Goal: Complete application form: Complete application form

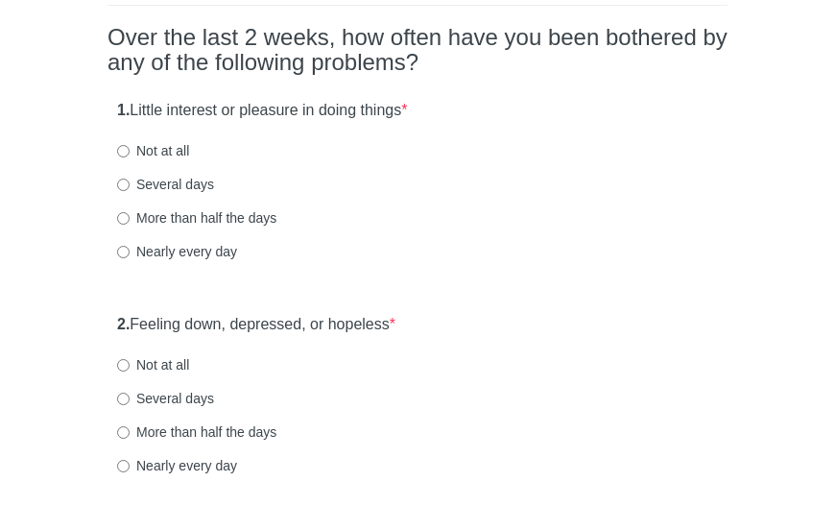
scroll to position [166, 0]
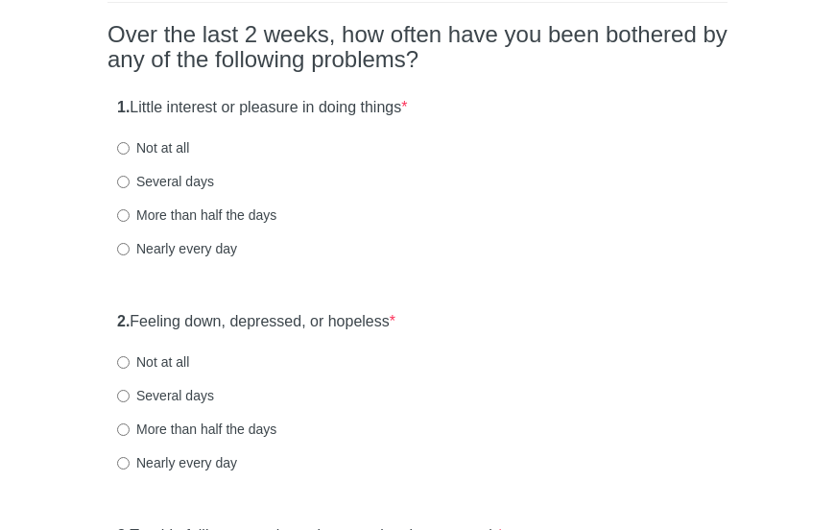
click at [197, 250] on label "Nearly every day" at bounding box center [177, 248] width 120 height 19
click at [130, 250] on input "Nearly every day" at bounding box center [123, 249] width 12 height 12
radio input "true"
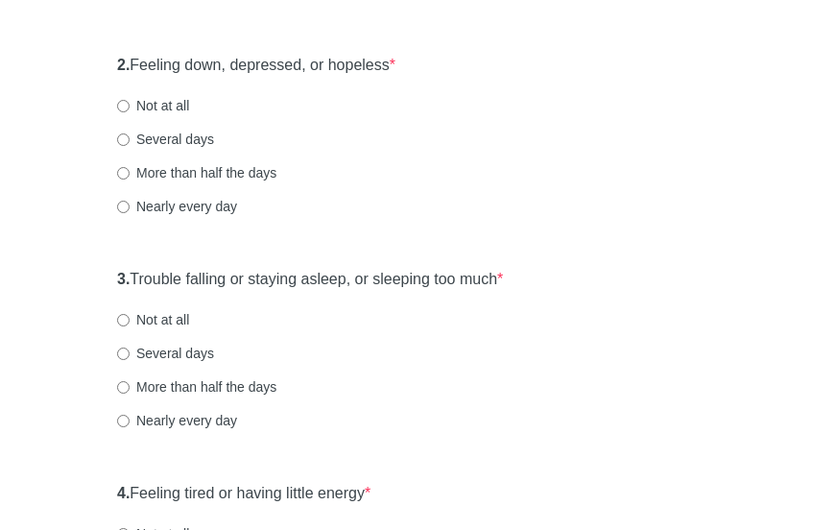
scroll to position [426, 0]
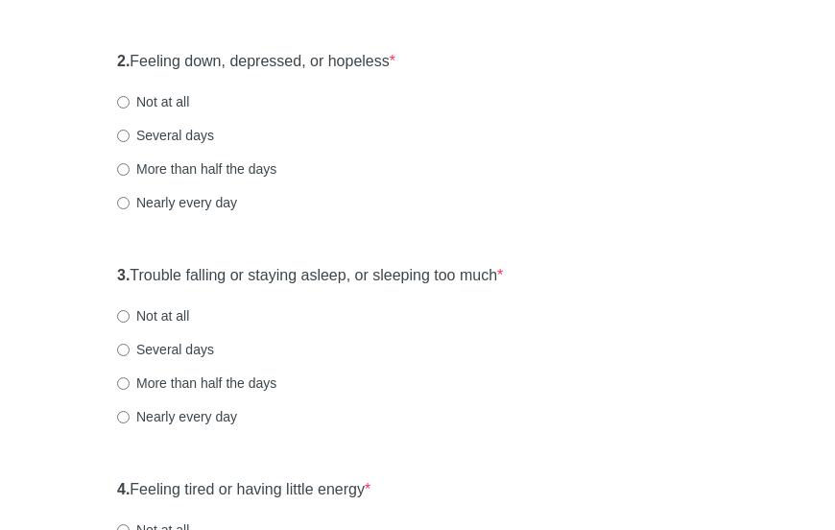
click at [183, 128] on label "Several days" at bounding box center [165, 135] width 97 height 19
click at [130, 130] on input "Several days" at bounding box center [123, 136] width 12 height 12
radio input "true"
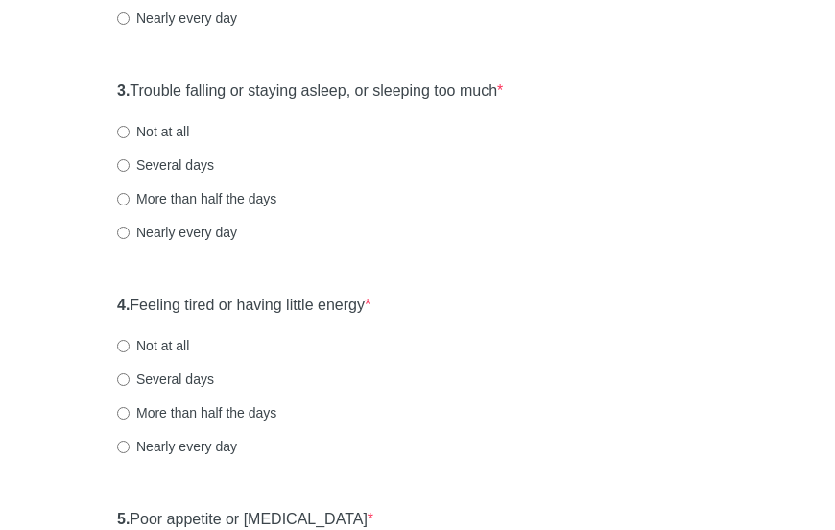
scroll to position [617, 0]
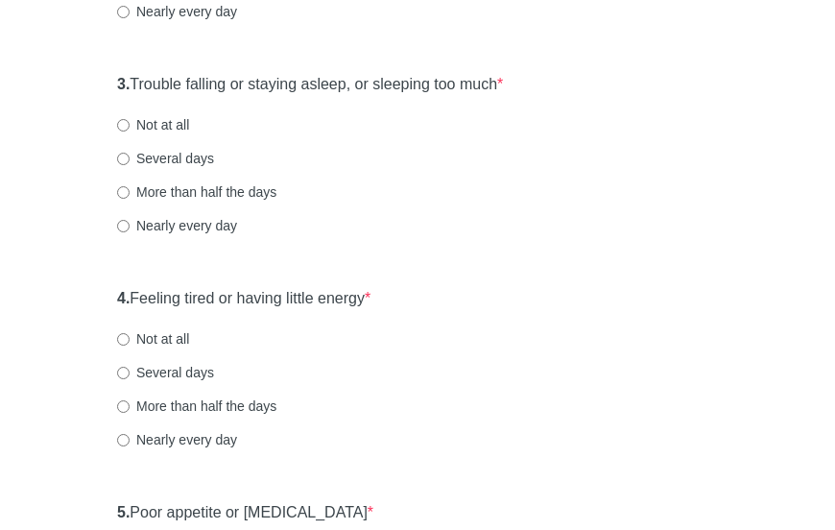
click at [213, 220] on label "Nearly every day" at bounding box center [177, 225] width 120 height 19
click at [130, 220] on input "Nearly every day" at bounding box center [123, 226] width 12 height 12
radio input "true"
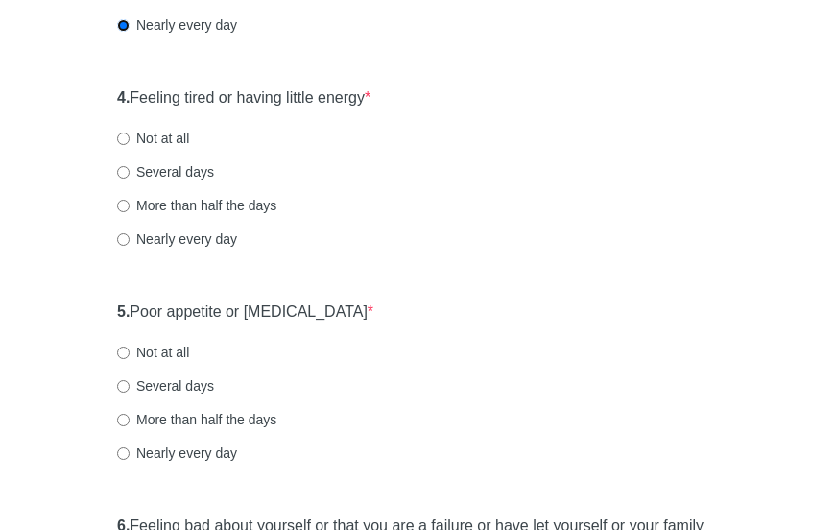
scroll to position [833, 0]
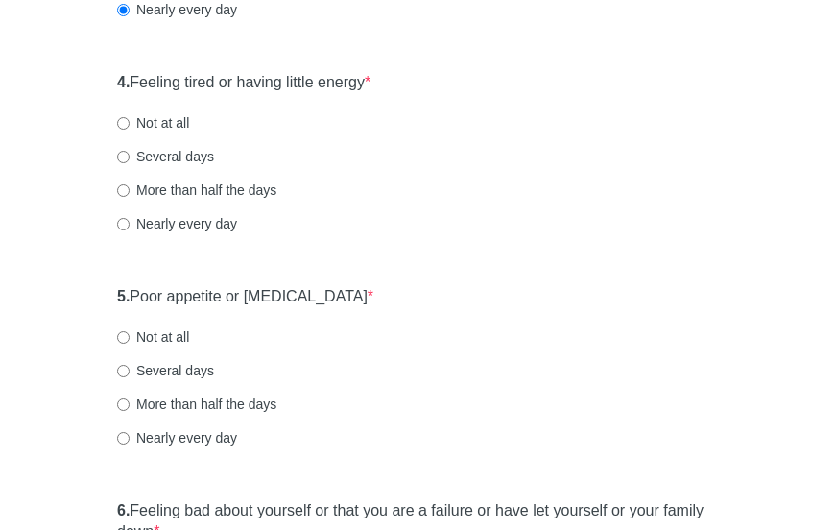
click at [200, 227] on label "Nearly every day" at bounding box center [177, 223] width 120 height 19
click at [130, 227] on input "Nearly every day" at bounding box center [123, 224] width 12 height 12
radio input "true"
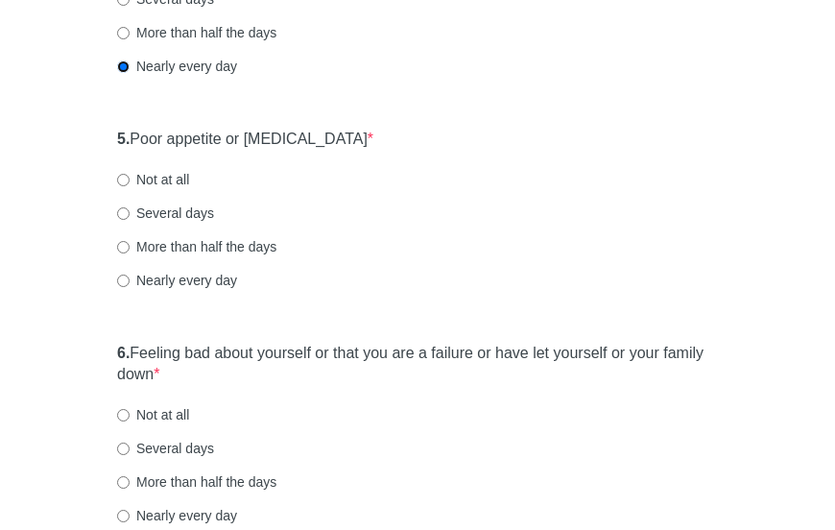
scroll to position [1012, 0]
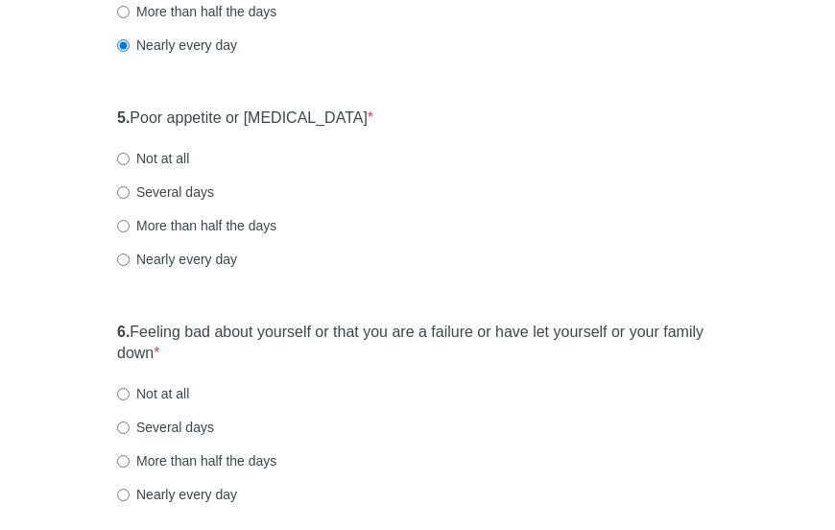
click at [184, 183] on label "Several days" at bounding box center [165, 191] width 97 height 19
click at [130, 186] on input "Several days" at bounding box center [123, 192] width 12 height 12
radio input "true"
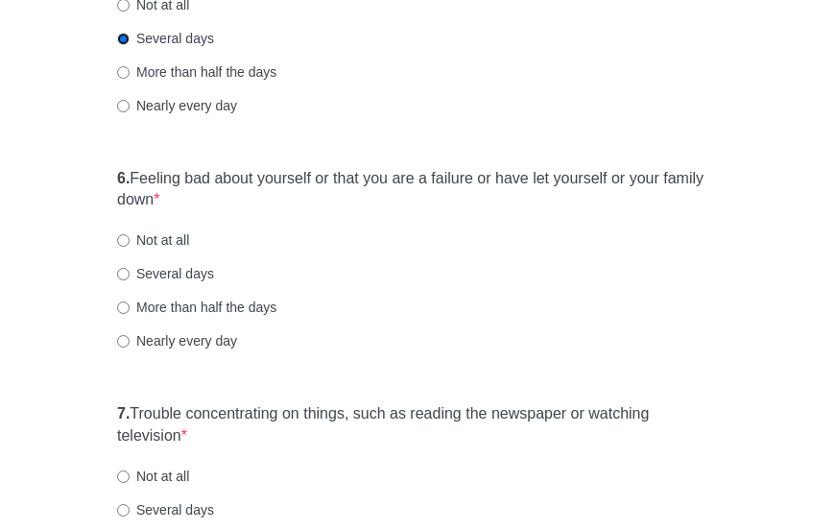
scroll to position [1219, 0]
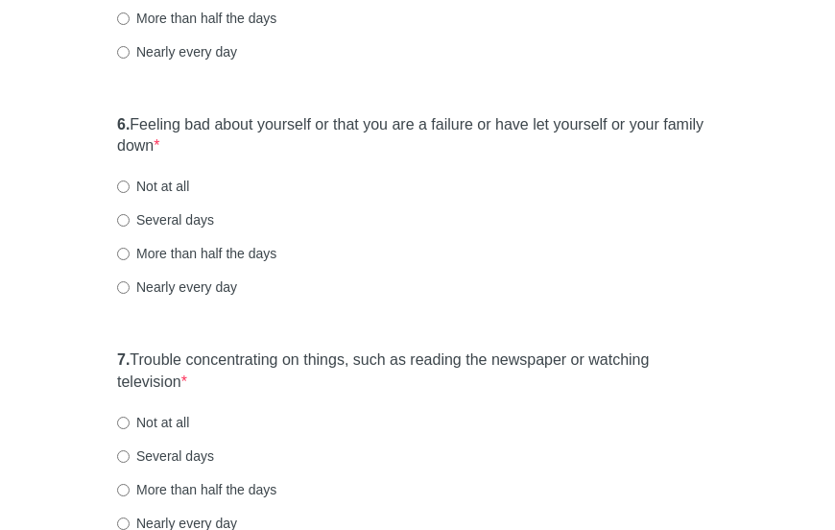
click at [176, 218] on label "Several days" at bounding box center [165, 219] width 97 height 19
click at [130, 218] on input "Several days" at bounding box center [123, 220] width 12 height 12
radio input "true"
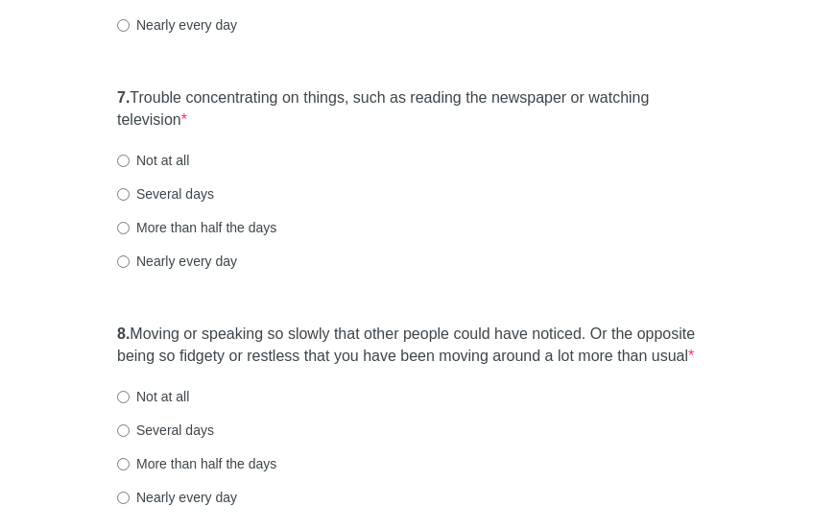
scroll to position [1494, 0]
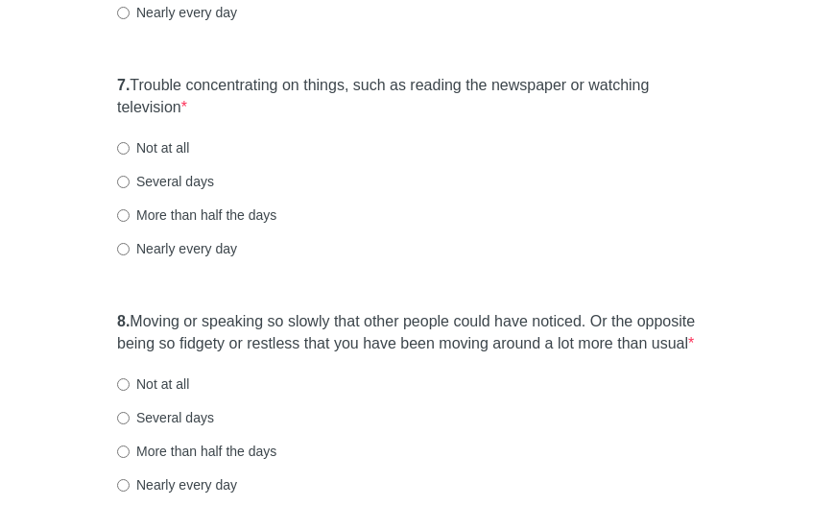
click at [250, 215] on label "More than half the days" at bounding box center [196, 214] width 159 height 19
click at [130, 215] on input "More than half the days" at bounding box center [123, 215] width 12 height 12
radio input "true"
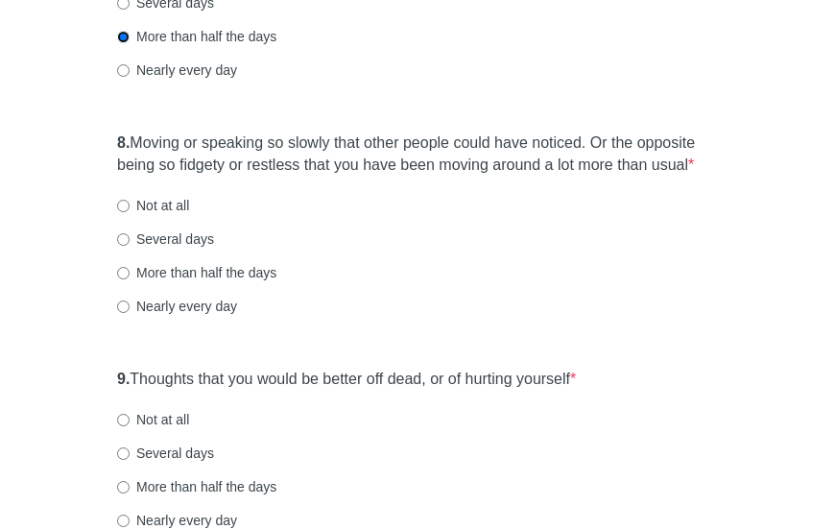
scroll to position [1704, 0]
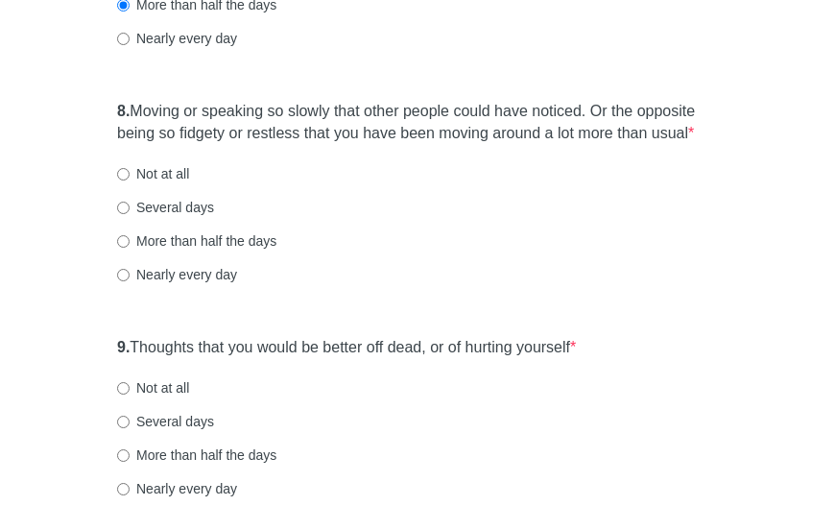
click at [168, 173] on label "Not at all" at bounding box center [153, 173] width 72 height 19
click at [130, 173] on input "Not at all" at bounding box center [123, 174] width 12 height 12
radio input "true"
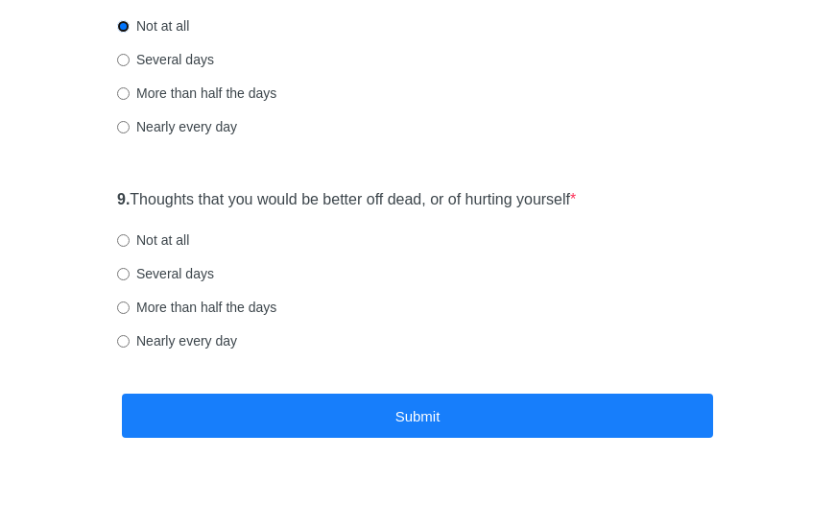
scroll to position [1857, 0]
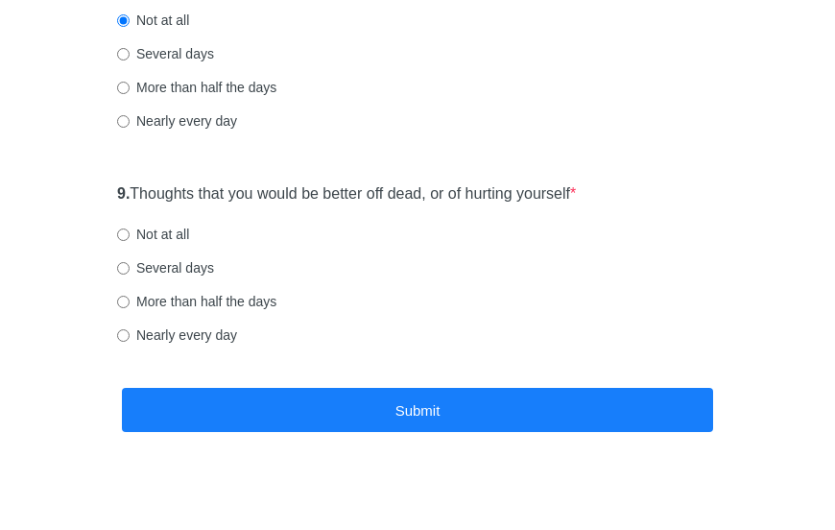
click at [169, 236] on label "Not at all" at bounding box center [153, 234] width 72 height 19
click at [130, 236] on input "Not at all" at bounding box center [123, 234] width 12 height 12
radio input "true"
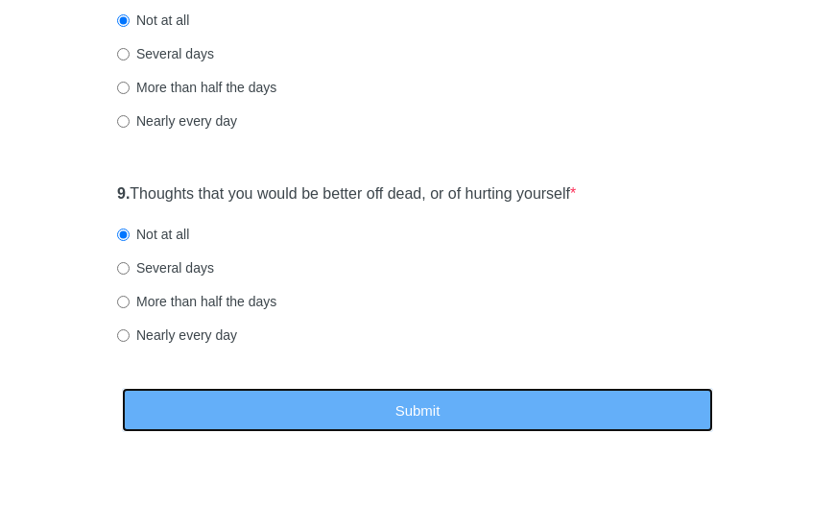
click at [255, 419] on button "Submit" at bounding box center [417, 410] width 591 height 45
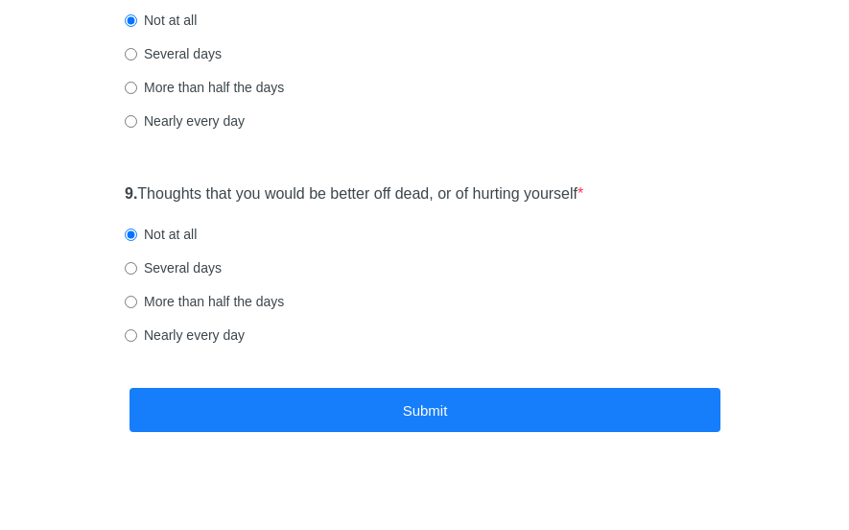
scroll to position [0, 0]
